Goal: Book appointment/travel/reservation

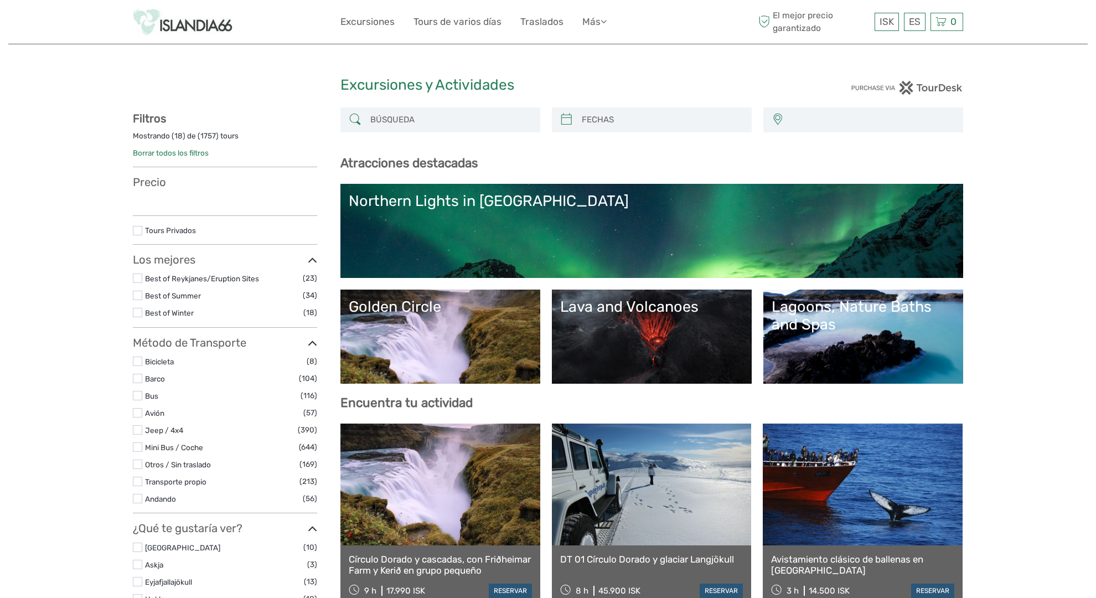
select select
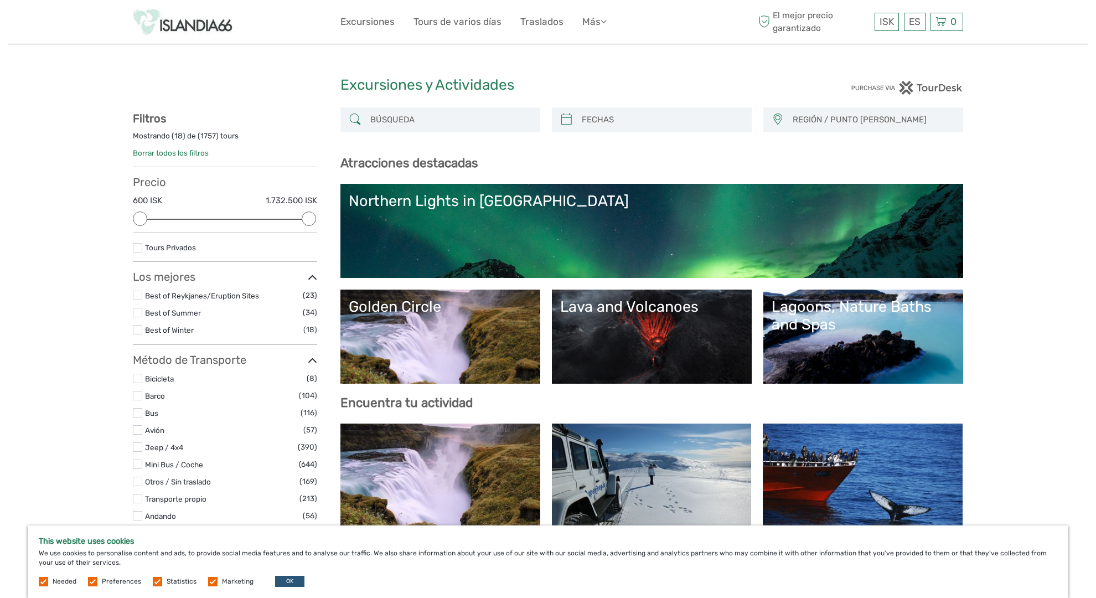
click at [438, 200] on div "Northern Lights in [GEOGRAPHIC_DATA]" at bounding box center [652, 201] width 606 height 18
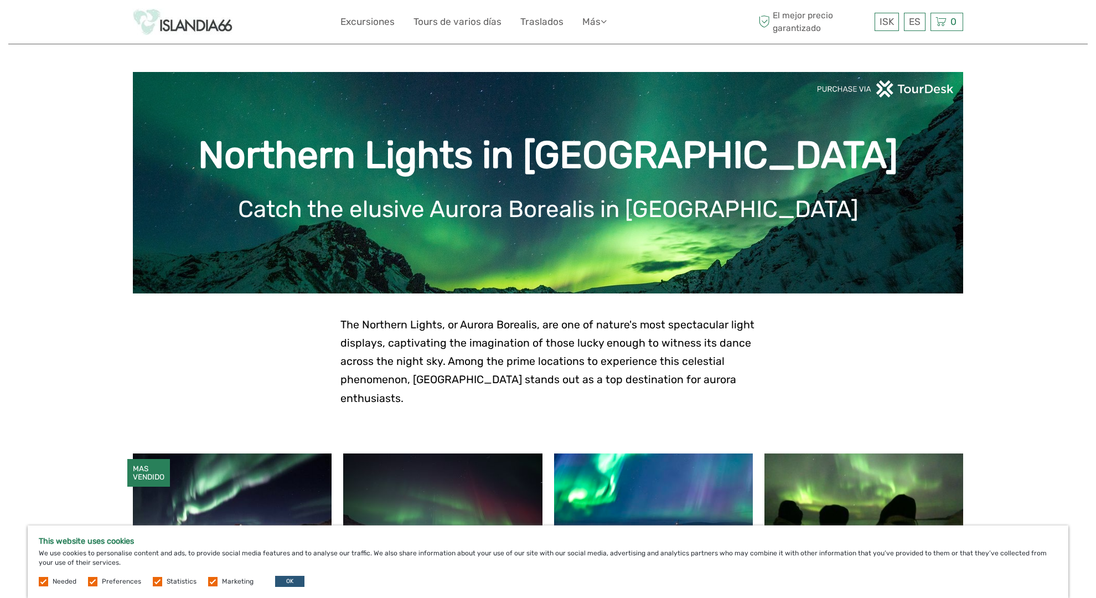
click at [443, 477] on link at bounding box center [442, 514] width 199 height 122
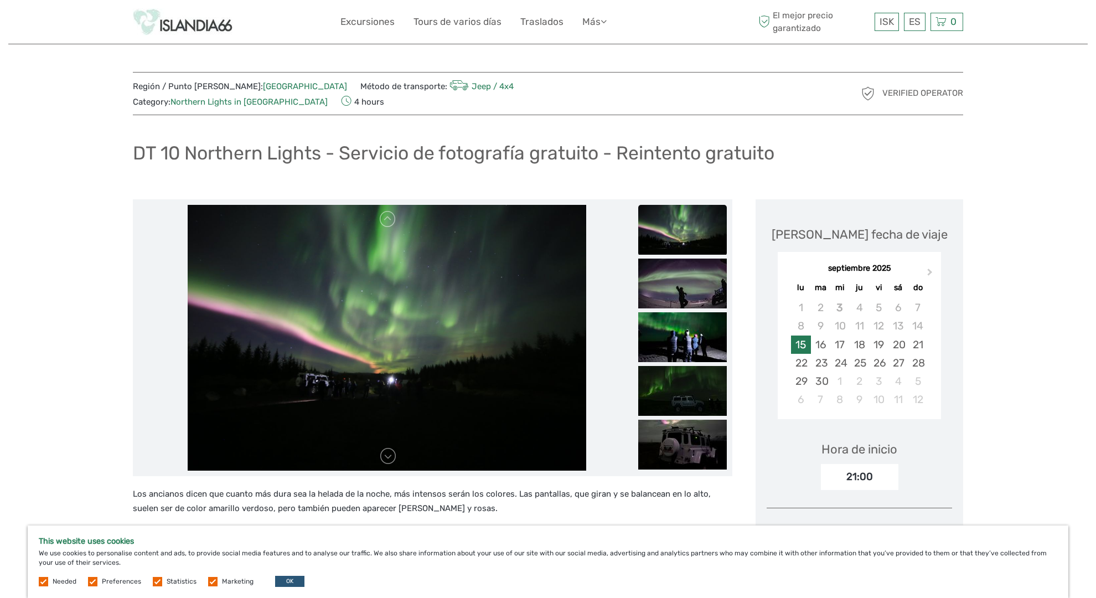
click at [802, 336] on div "15" at bounding box center [800, 345] width 19 height 18
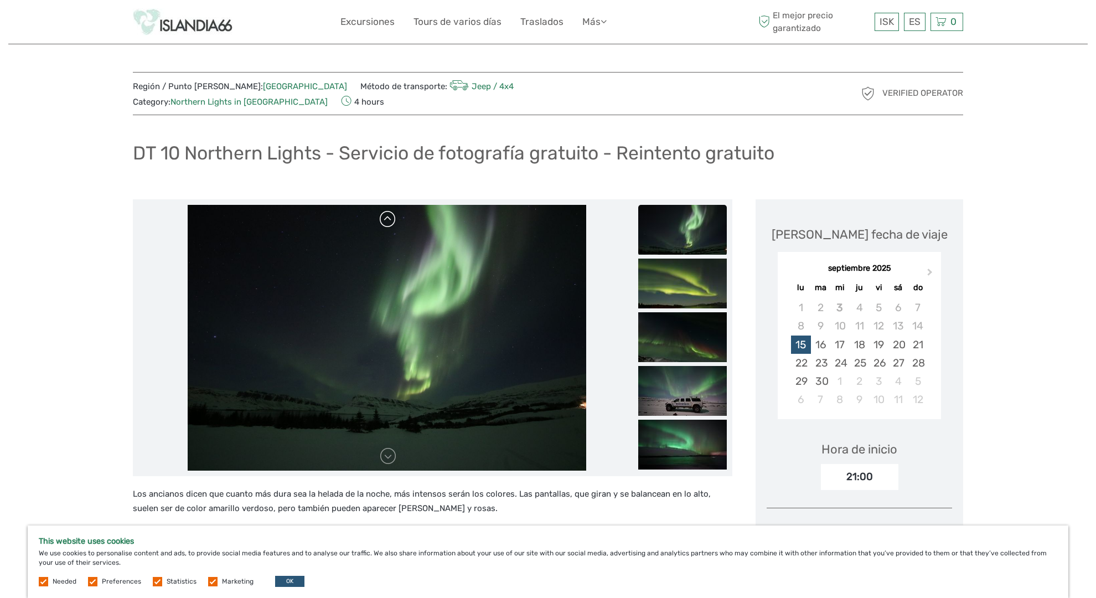
click at [390, 210] on link at bounding box center [388, 219] width 18 height 18
